Goal: Check status: Check status

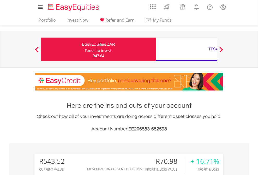
scroll to position [50, 82]
click at [85, 49] on div "Funds to invest:" at bounding box center [99, 50] width 28 height 5
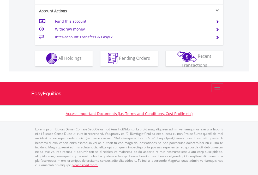
scroll to position [455, 0]
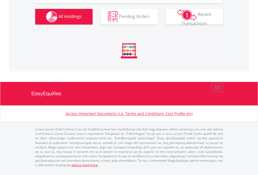
scroll to position [50, 82]
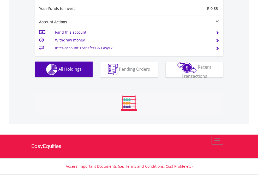
scroll to position [580, 0]
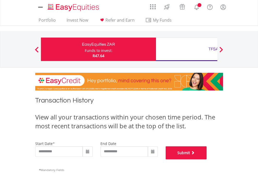
click at [207, 159] on button "Submit" at bounding box center [186, 152] width 41 height 13
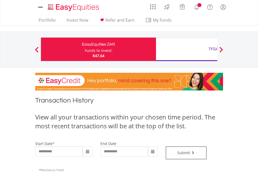
click at [186, 49] on div "TFSA" at bounding box center [213, 48] width 109 height 7
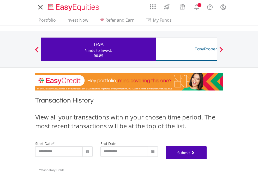
click at [207, 159] on button "Submit" at bounding box center [186, 152] width 41 height 13
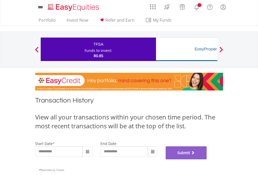
scroll to position [211, 0]
